Goal: Task Accomplishment & Management: Use online tool/utility

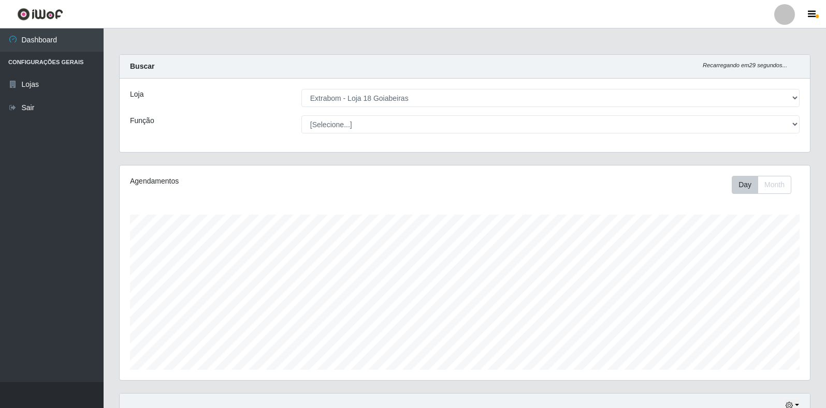
select select "501"
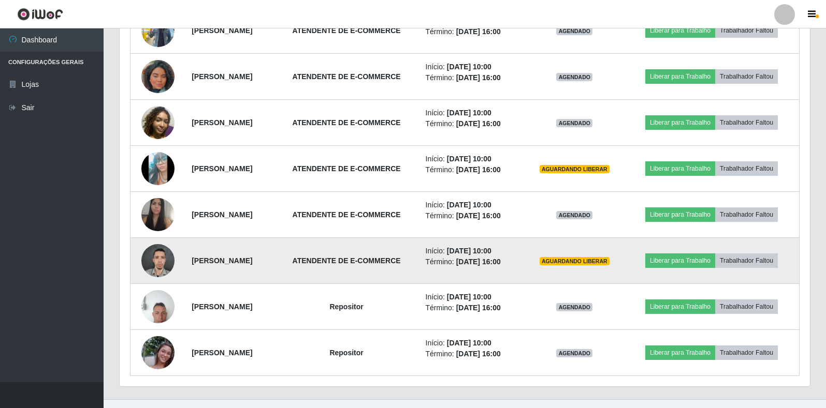
scroll to position [463, 0]
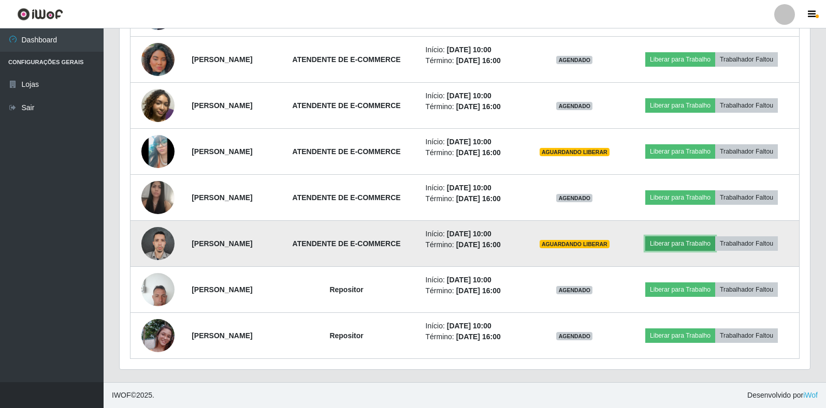
click at [699, 246] on button "Liberar para Trabalho" at bounding box center [680, 244] width 70 height 14
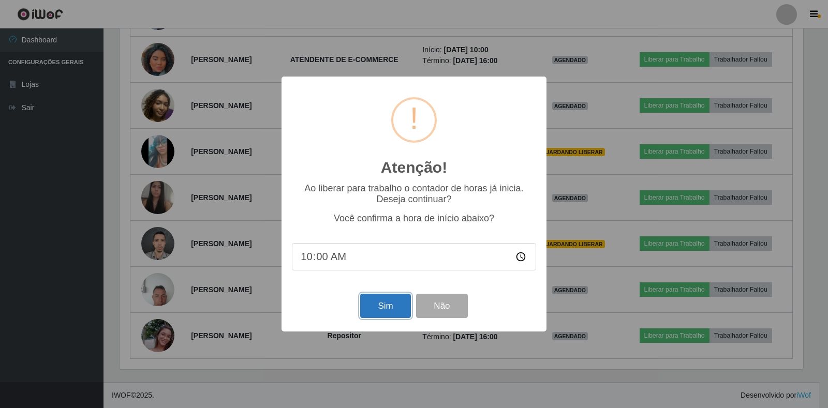
click at [394, 309] on button "Sim" at bounding box center [385, 306] width 50 height 24
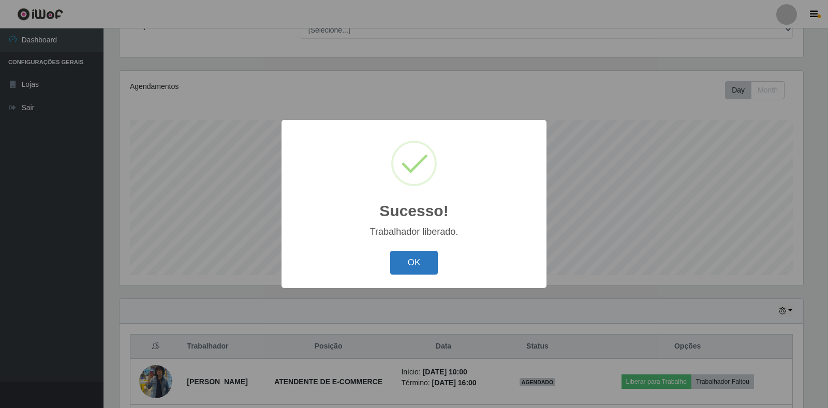
click at [414, 267] on button "OK" at bounding box center [414, 263] width 48 height 24
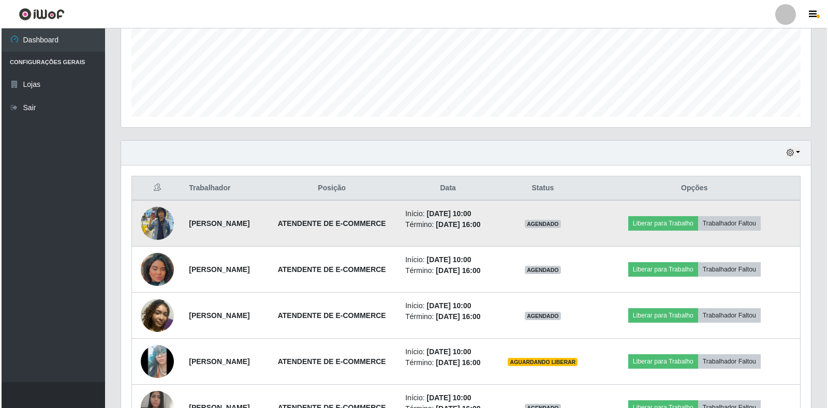
scroll to position [405, 0]
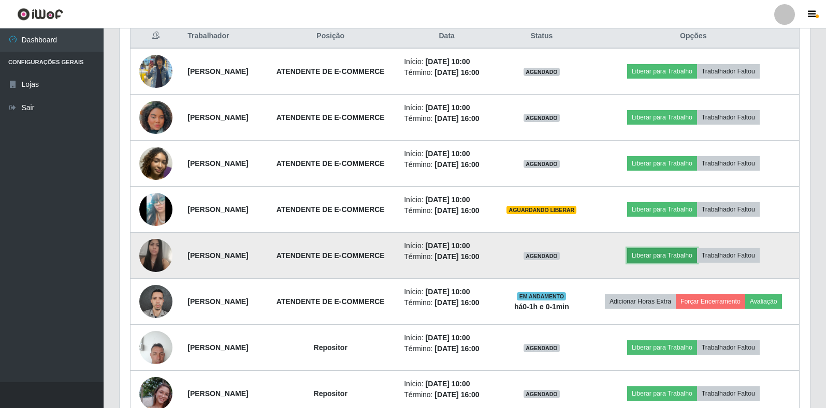
click at [653, 252] on button "Liberar para Trabalho" at bounding box center [662, 255] width 70 height 14
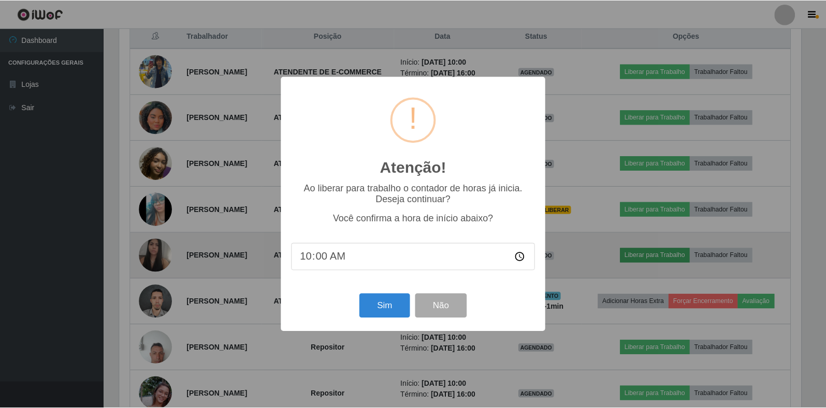
scroll to position [215, 684]
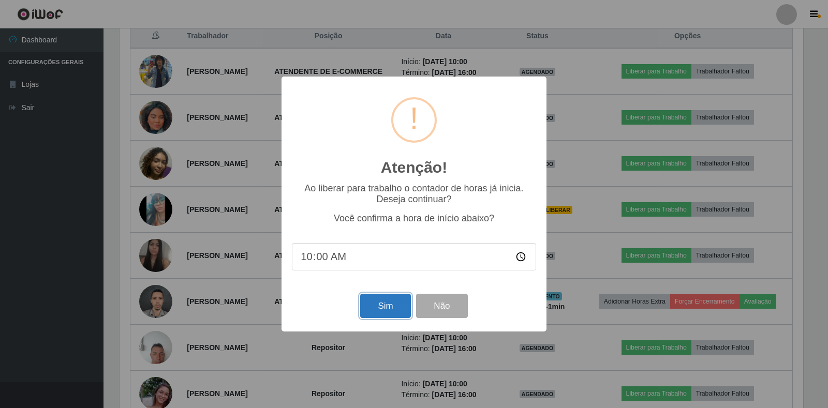
click at [374, 302] on button "Sim" at bounding box center [385, 306] width 50 height 24
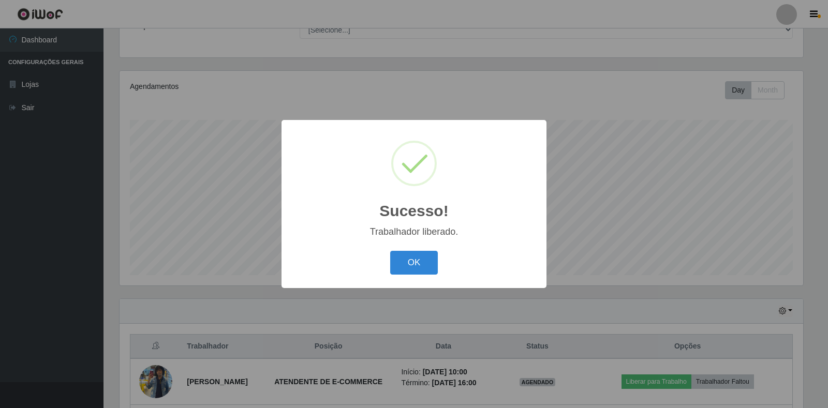
click at [427, 272] on button "OK" at bounding box center [414, 263] width 48 height 24
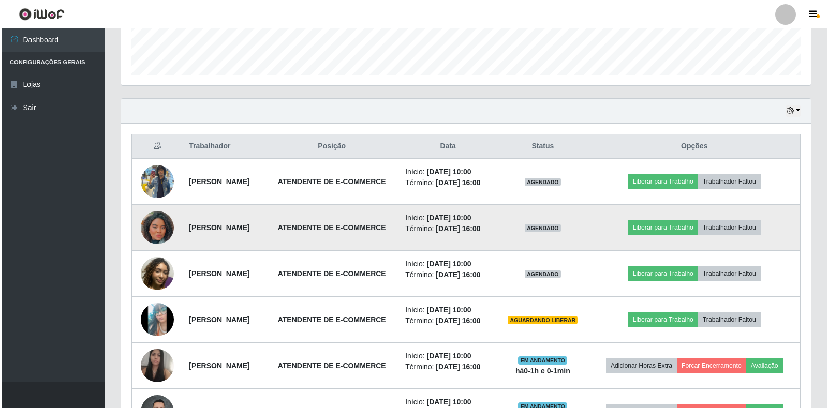
scroll to position [354, 0]
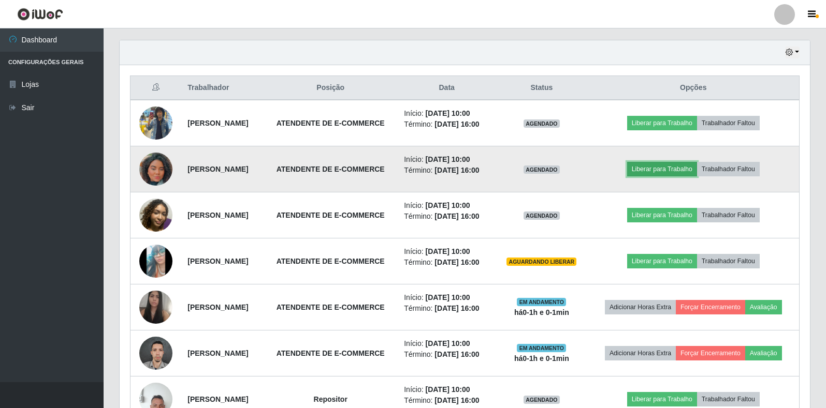
click at [681, 169] on button "Liberar para Trabalho" at bounding box center [662, 169] width 70 height 14
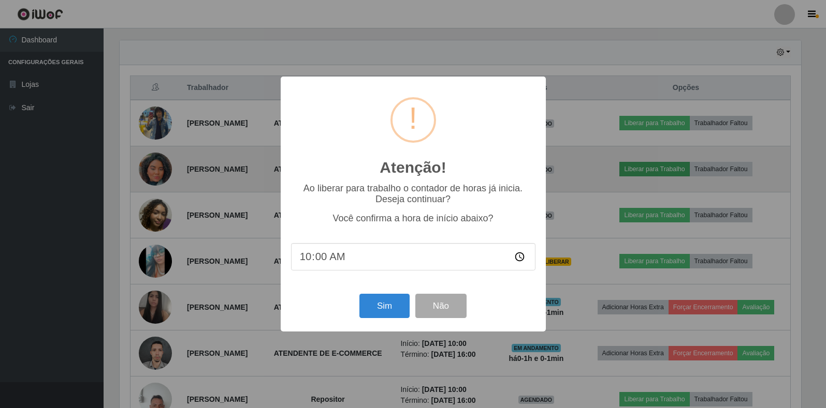
scroll to position [215, 684]
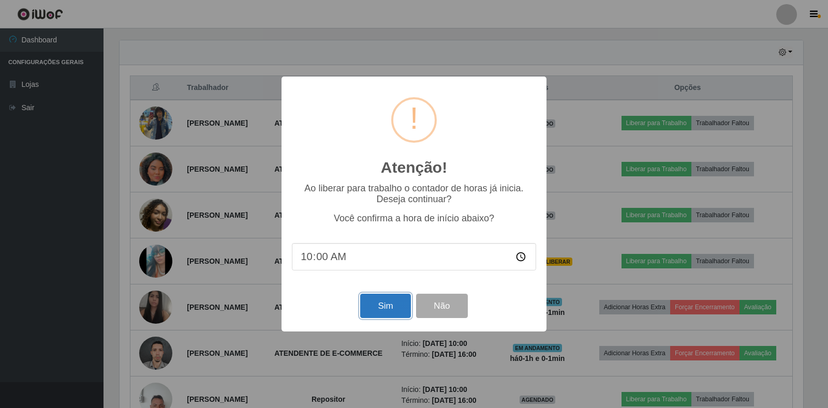
click at [390, 308] on button "Sim" at bounding box center [385, 306] width 50 height 24
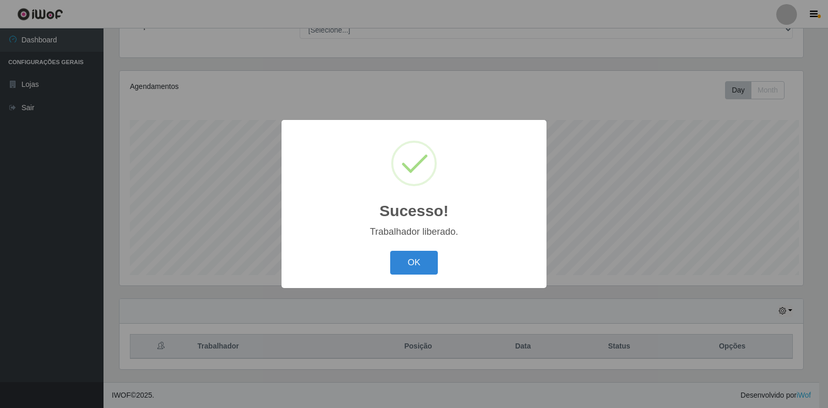
scroll to position [0, 0]
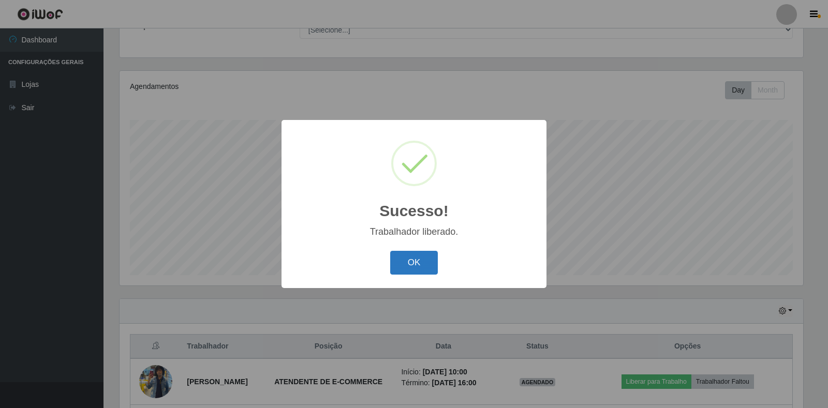
click at [411, 260] on button "OK" at bounding box center [414, 263] width 48 height 24
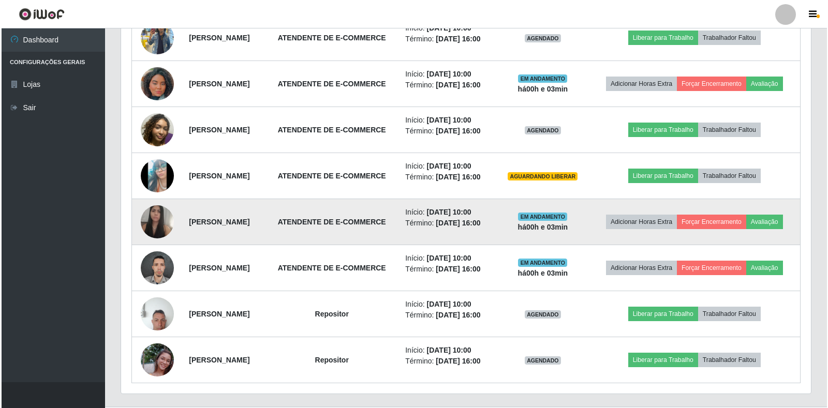
scroll to position [457, 0]
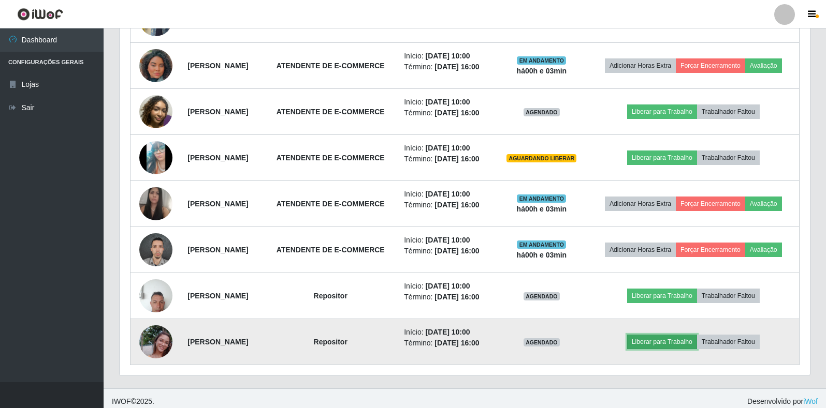
click at [665, 341] on button "Liberar para Trabalho" at bounding box center [662, 342] width 70 height 14
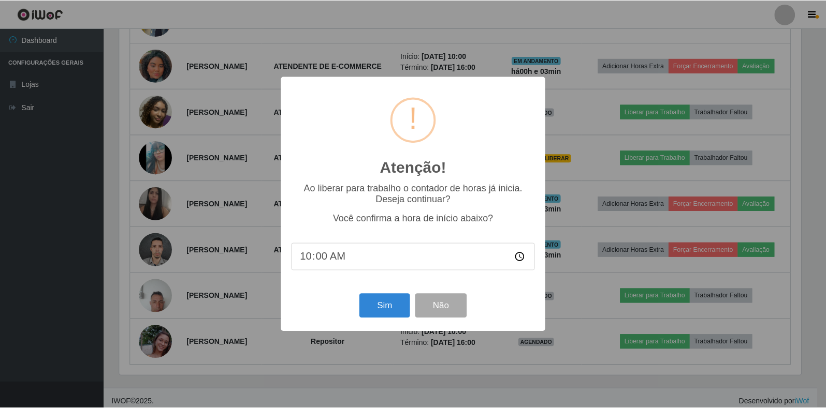
scroll to position [215, 684]
click at [375, 311] on button "Sim" at bounding box center [385, 306] width 50 height 24
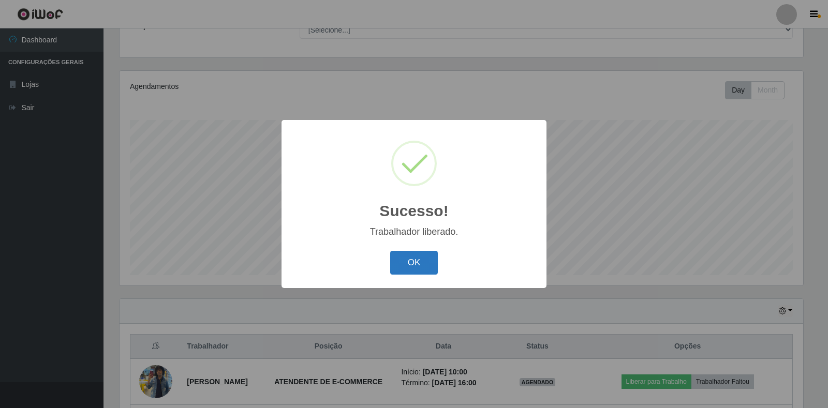
click at [422, 253] on button "OK" at bounding box center [414, 263] width 48 height 24
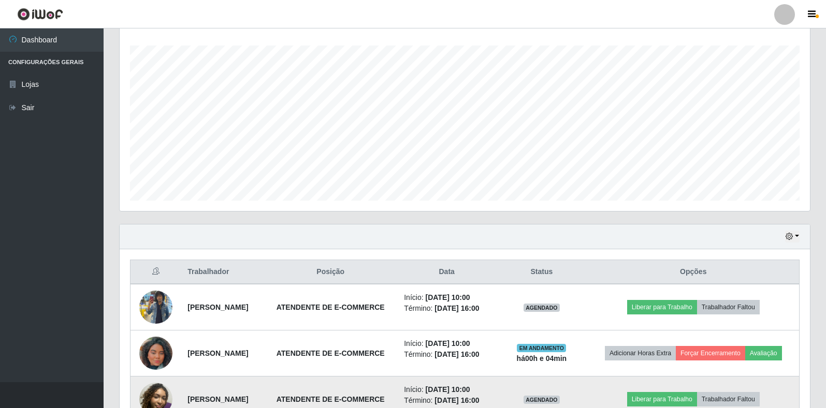
scroll to position [302, 0]
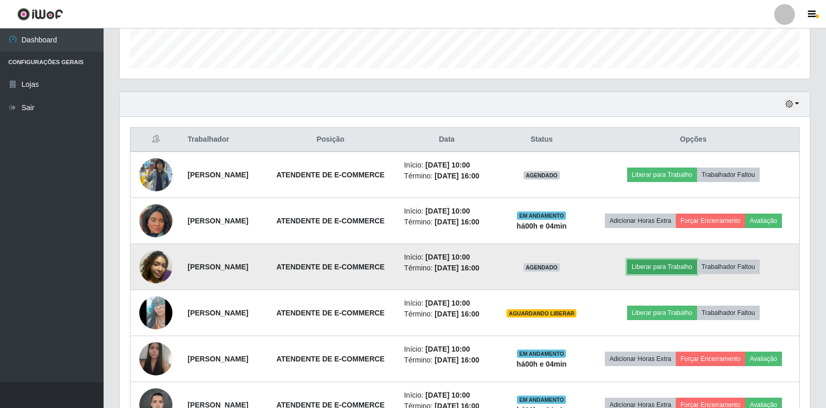
click at [665, 273] on button "Liberar para Trabalho" at bounding box center [662, 267] width 70 height 14
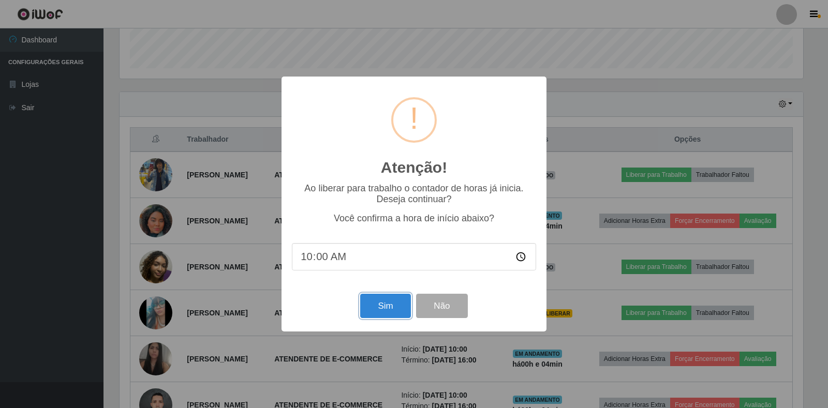
drag, startPoint x: 402, startPoint y: 300, endPoint x: 566, endPoint y: 170, distance: 210.0
click at [401, 300] on button "Sim" at bounding box center [385, 306] width 50 height 24
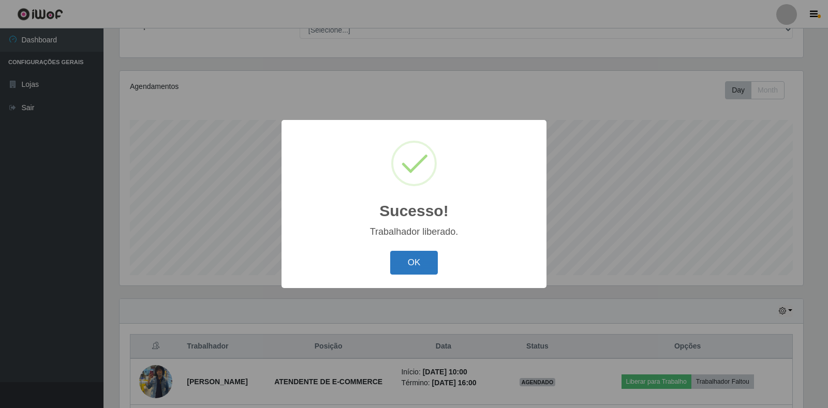
click at [416, 264] on button "OK" at bounding box center [414, 263] width 48 height 24
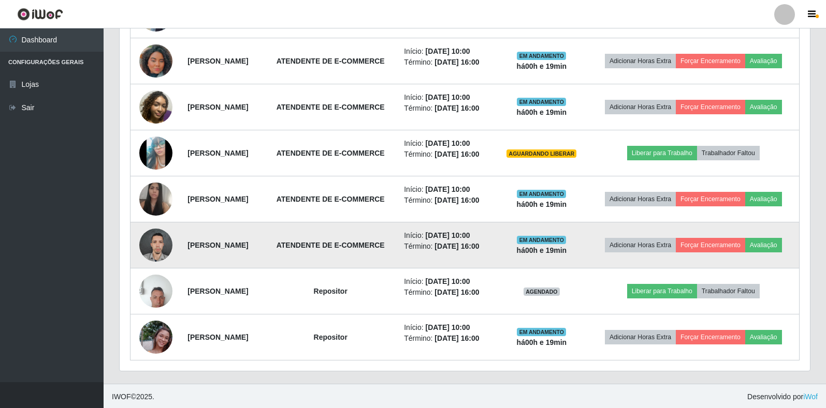
scroll to position [463, 0]
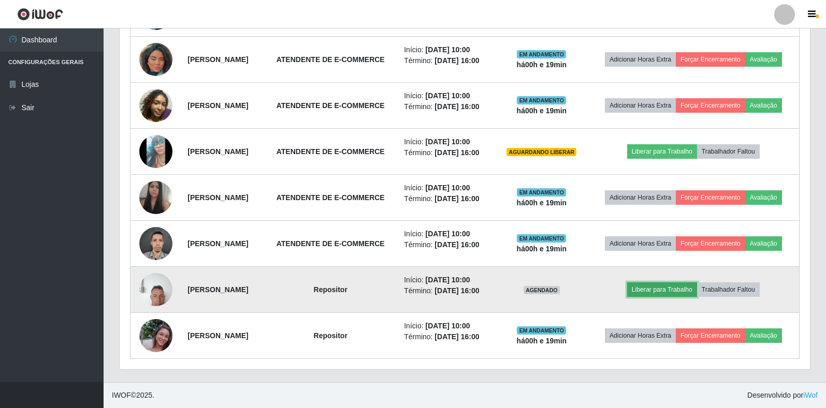
click at [654, 289] on button "Liberar para Trabalho" at bounding box center [662, 290] width 70 height 14
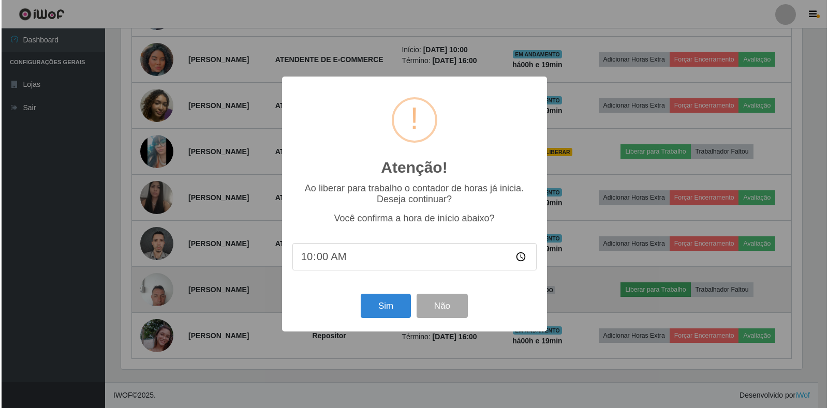
scroll to position [215, 684]
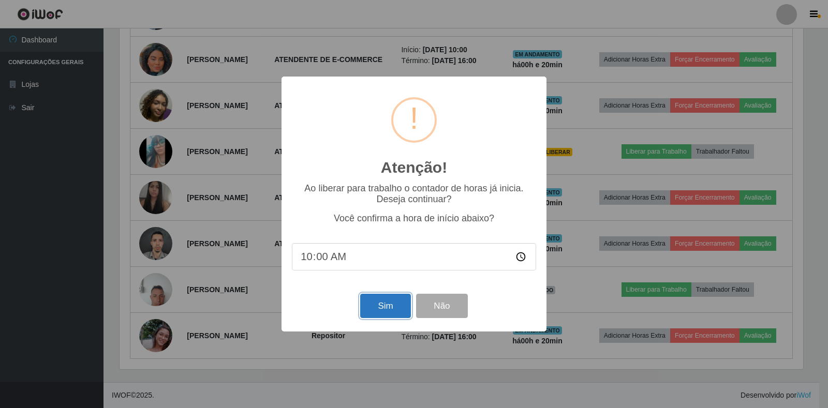
click at [387, 308] on button "Sim" at bounding box center [385, 306] width 50 height 24
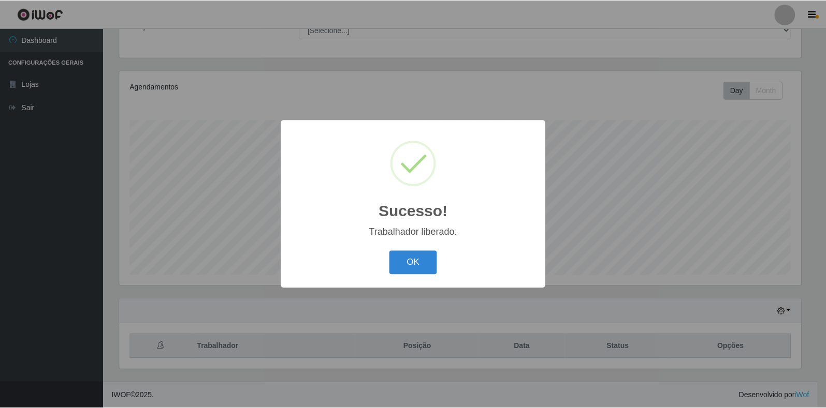
scroll to position [517465, 516996]
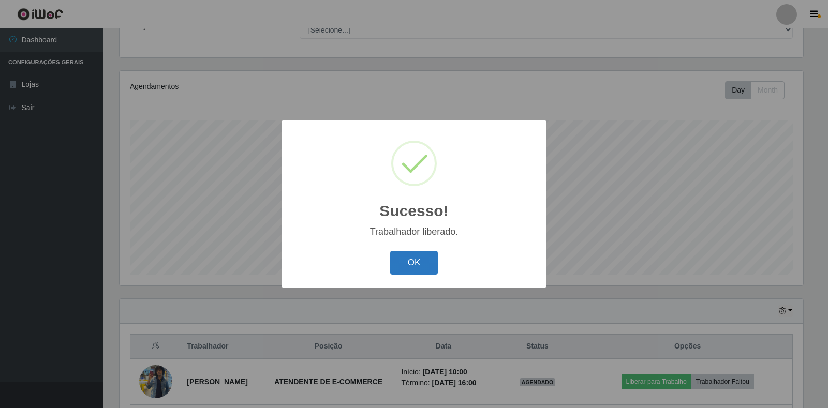
click at [407, 272] on button "OK" at bounding box center [414, 263] width 48 height 24
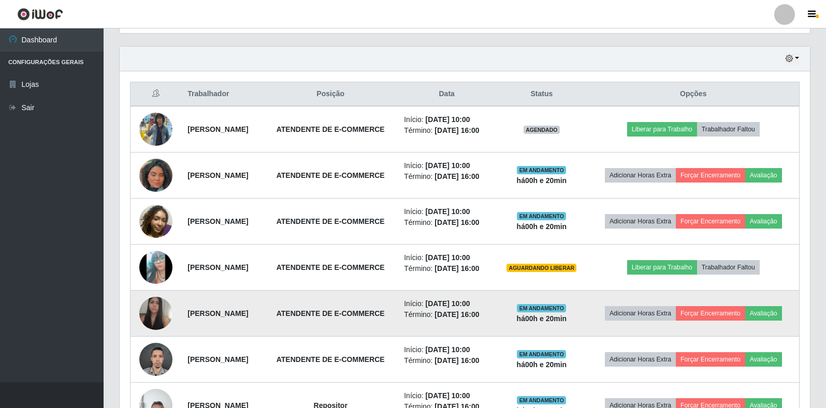
scroll to position [405, 0]
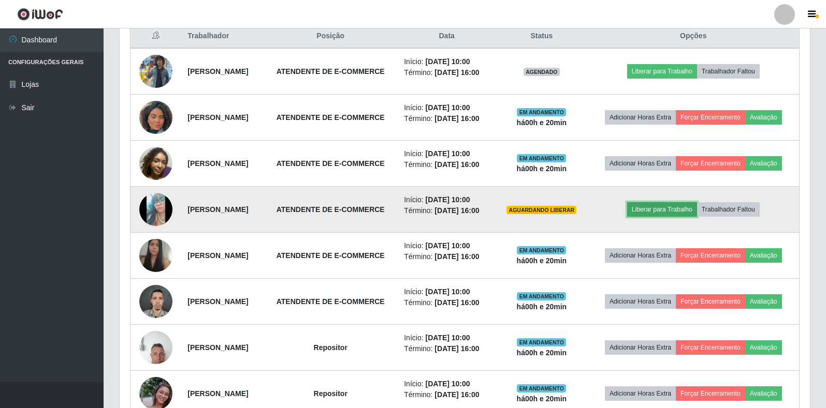
click at [654, 212] on button "Liberar para Trabalho" at bounding box center [662, 209] width 70 height 14
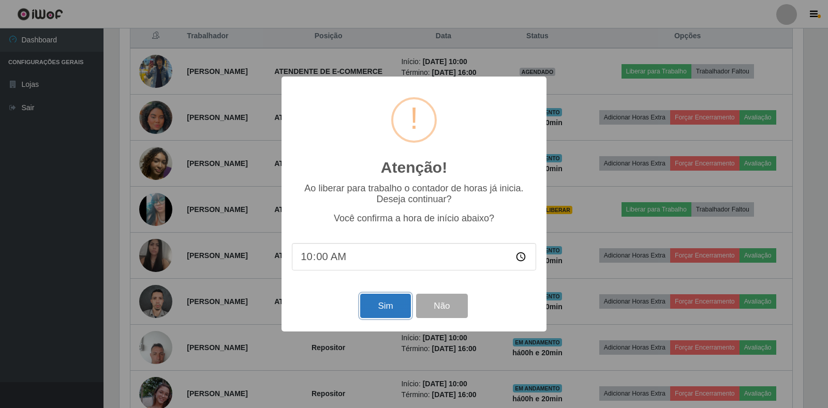
click at [382, 310] on button "Sim" at bounding box center [385, 306] width 50 height 24
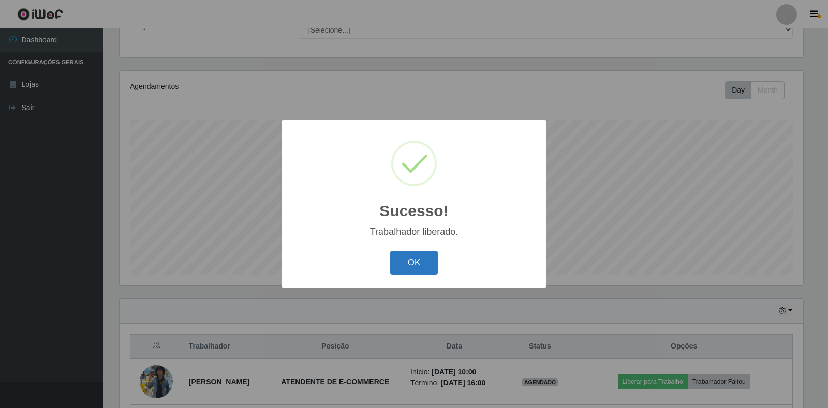
click at [413, 262] on button "OK" at bounding box center [414, 263] width 48 height 24
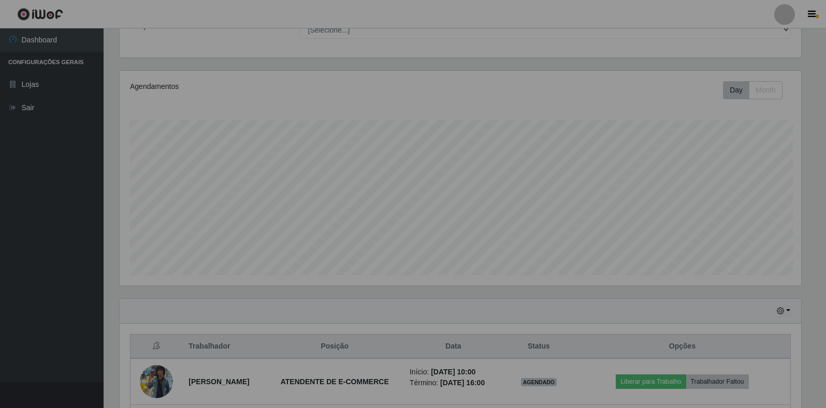
scroll to position [215, 690]
